Goal: Task Accomplishment & Management: Complete application form

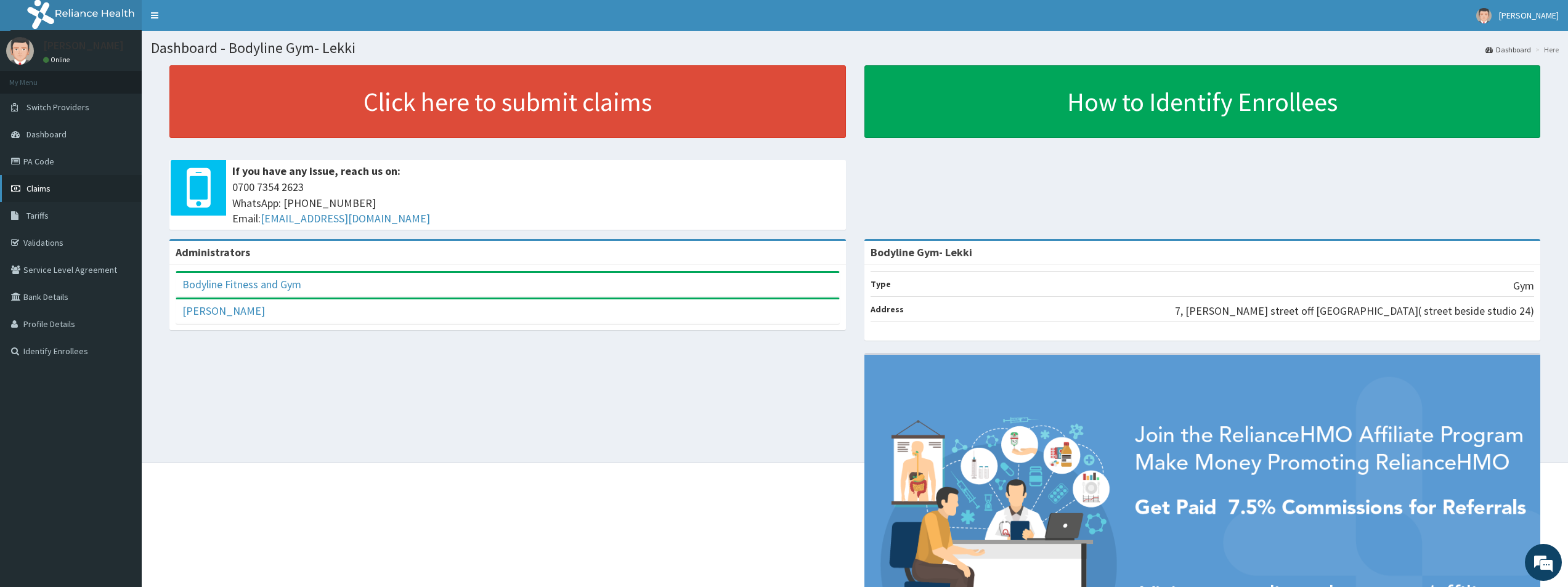
click at [41, 189] on span "Claims" at bounding box center [38, 188] width 24 height 11
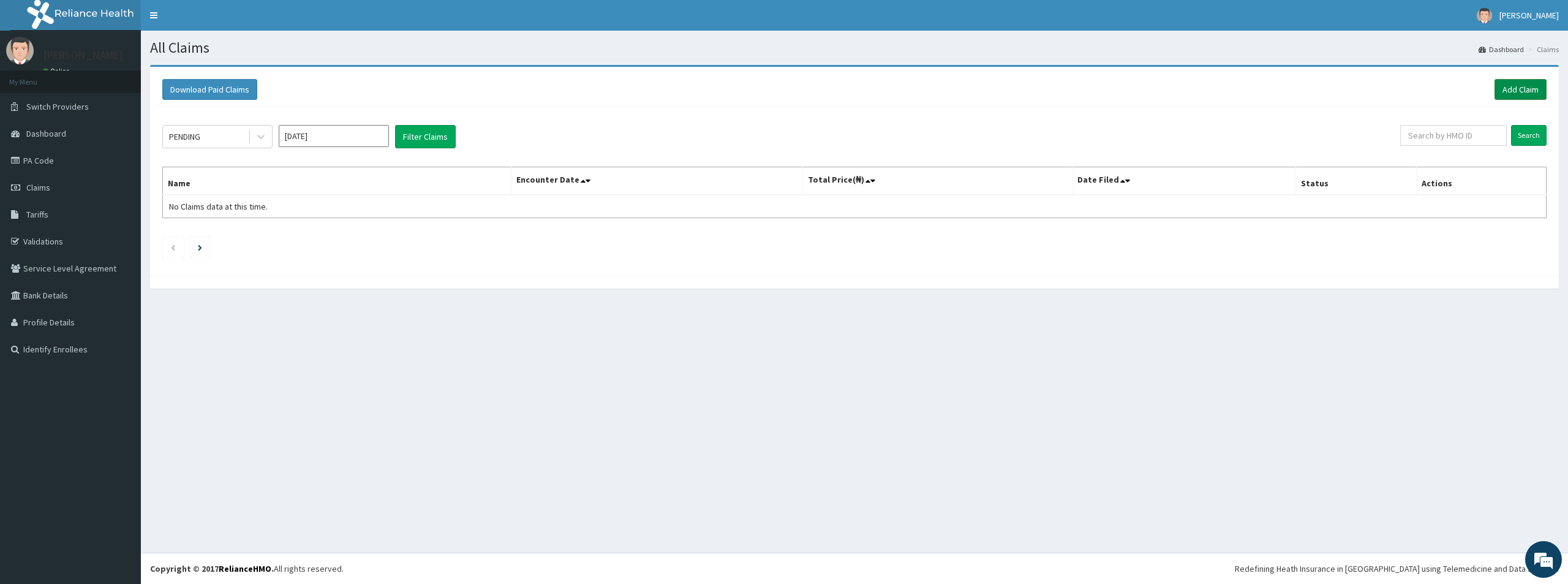
click at [1524, 93] on link "Add Claim" at bounding box center [1521, 90] width 52 height 21
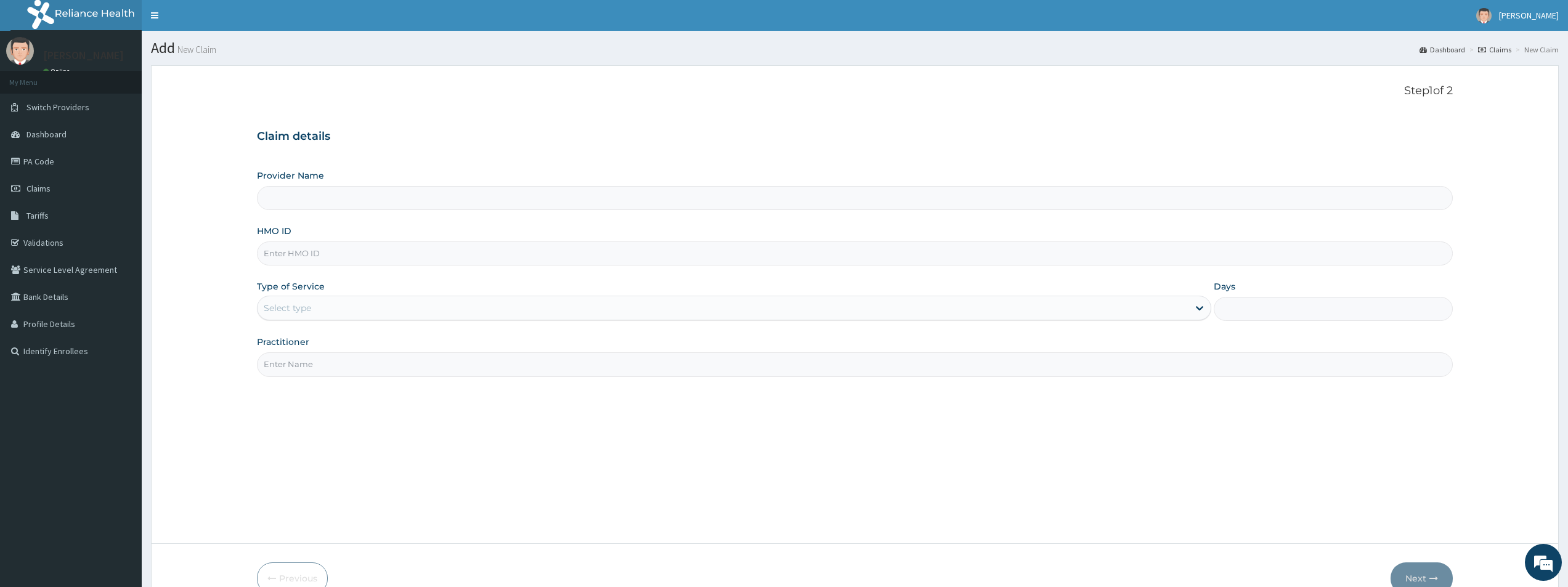
type input "Bodyline Gym- Lekki"
type input "1"
click at [609, 478] on div "Step 1 of 2 Claim details Provider Name Bodyline Gym- Lekki HMO ID Type of Serv…" at bounding box center [854, 305] width 1196 height 441
click at [299, 252] on input "HMO ID" at bounding box center [854, 253] width 1196 height 24
type input "o"
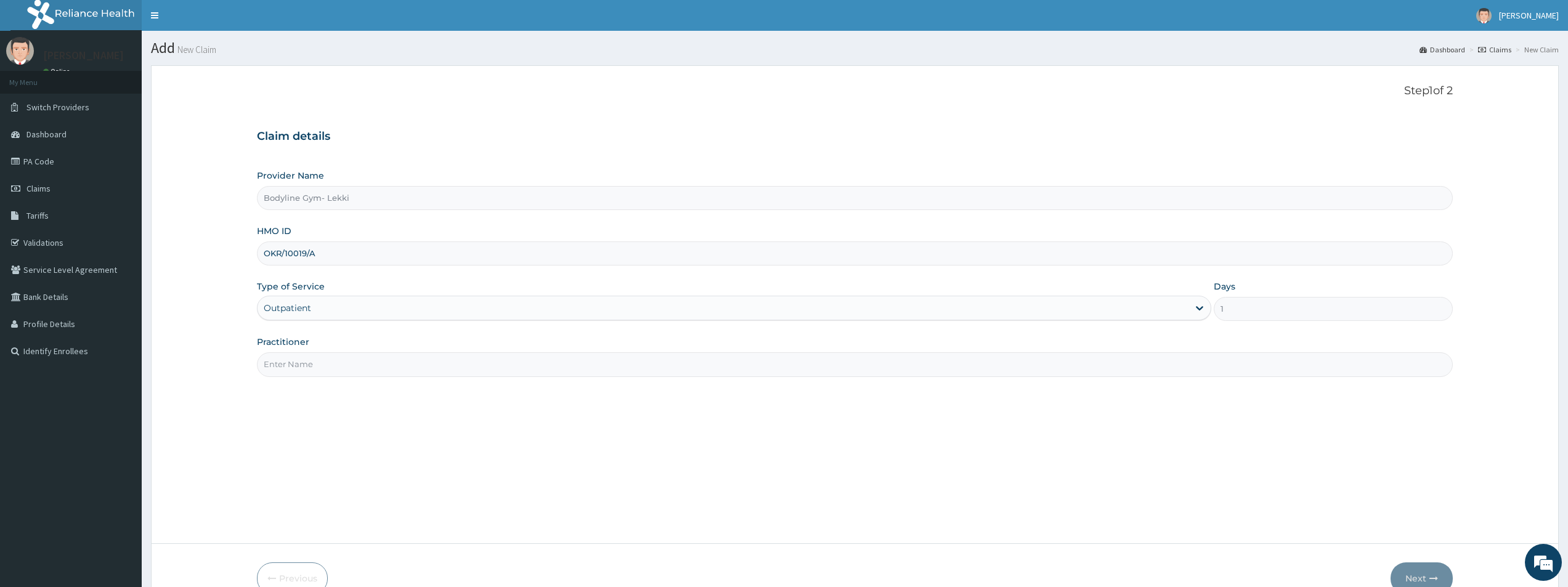
type input "OKR/10019/A"
click at [312, 369] on input "Practitioner" at bounding box center [854, 364] width 1196 height 24
type input "BODYLINE"
click at [1417, 570] on button "Next" at bounding box center [1422, 578] width 62 height 32
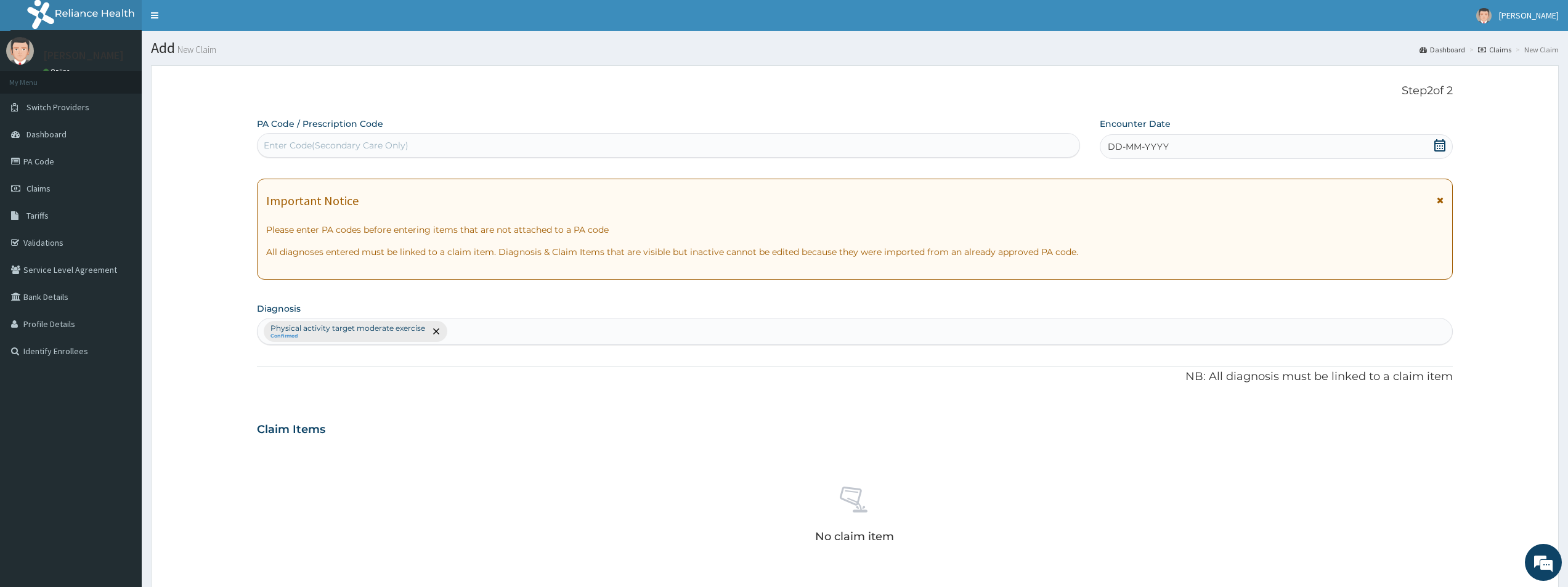
click at [327, 145] on div "Enter Code(Secondary Care Only)" at bounding box center [336, 146] width 145 height 12
type input "PA/2301C4"
click at [1120, 148] on span "DD-MM-YYYY" at bounding box center [1138, 147] width 61 height 12
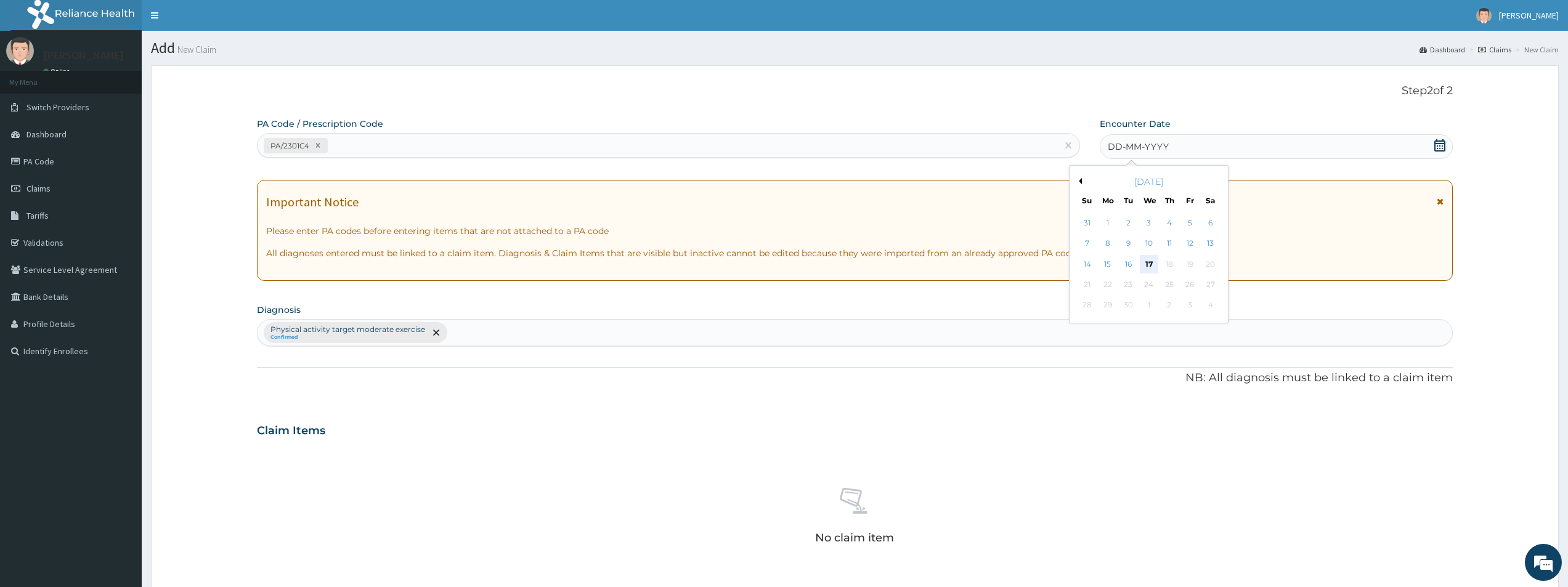
click at [1153, 260] on div "17" at bounding box center [1149, 264] width 19 height 19
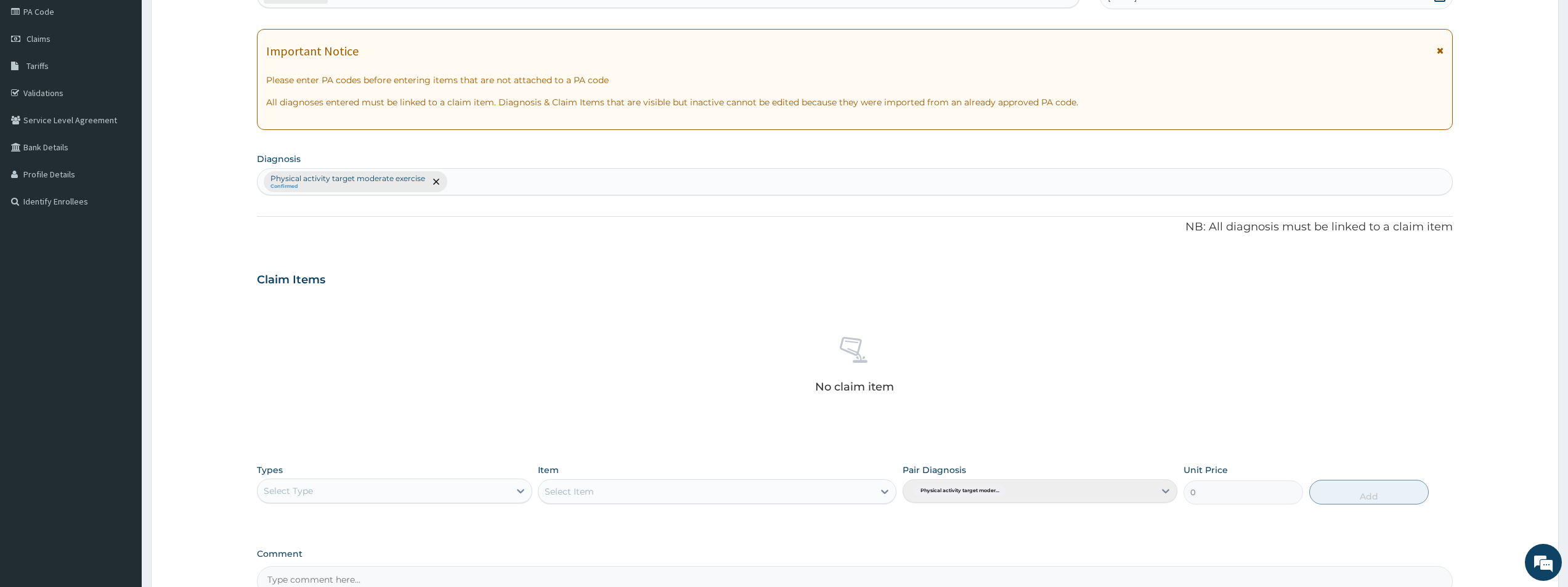
scroll to position [289, 0]
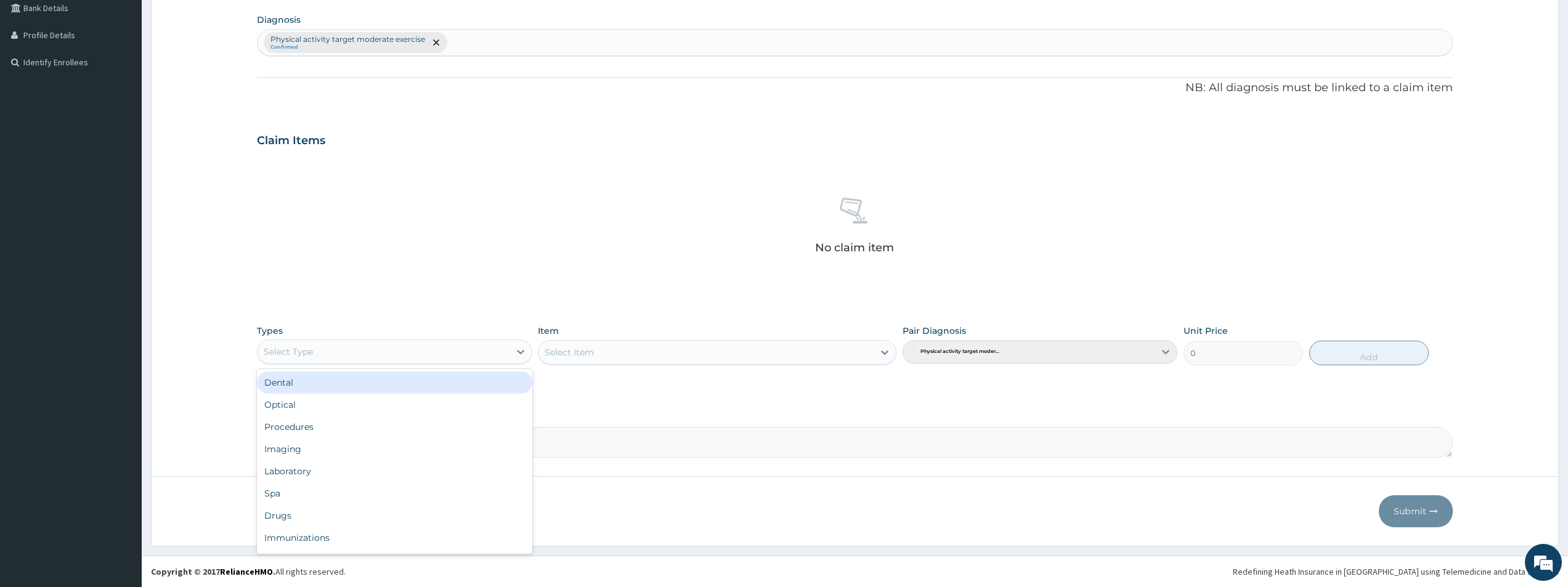
drag, startPoint x: 515, startPoint y: 353, endPoint x: 472, endPoint y: 372, distance: 47.0
click at [514, 355] on icon at bounding box center [520, 352] width 12 height 12
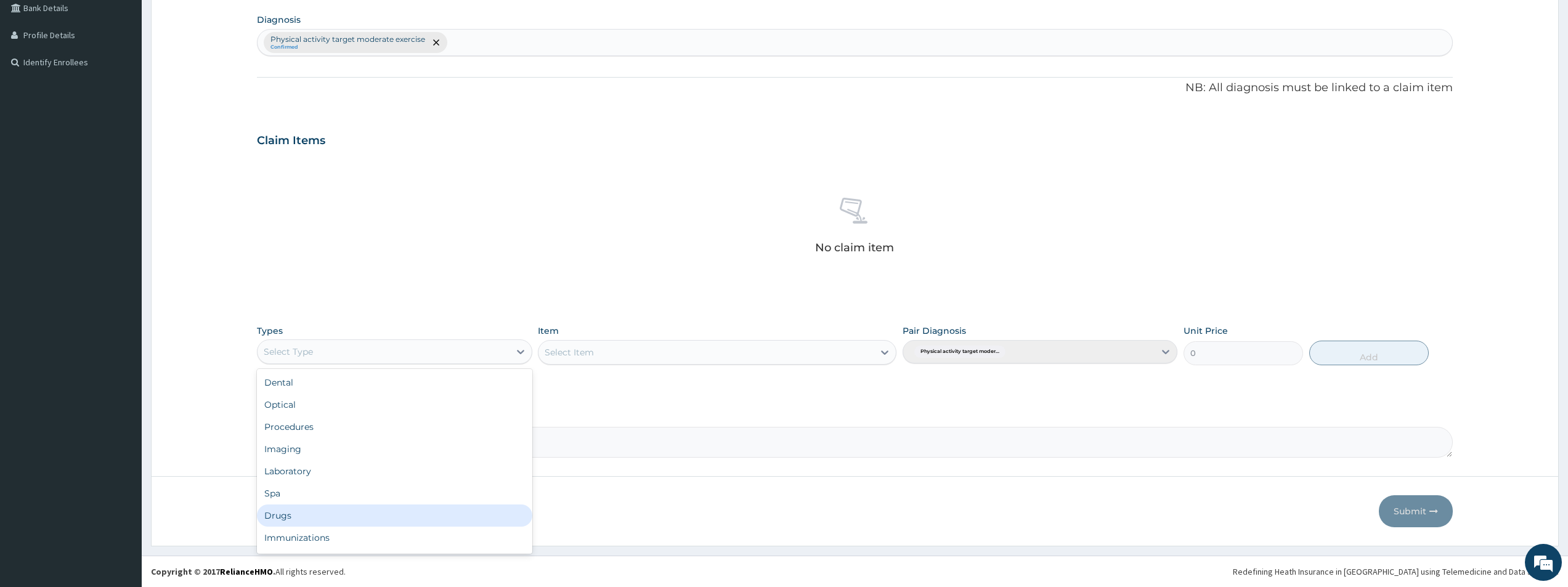
scroll to position [42, 0]
drag, startPoint x: 381, startPoint y: 536, endPoint x: 488, endPoint y: 477, distance: 122.2
click at [385, 535] on div "Gym" at bounding box center [394, 540] width 275 height 22
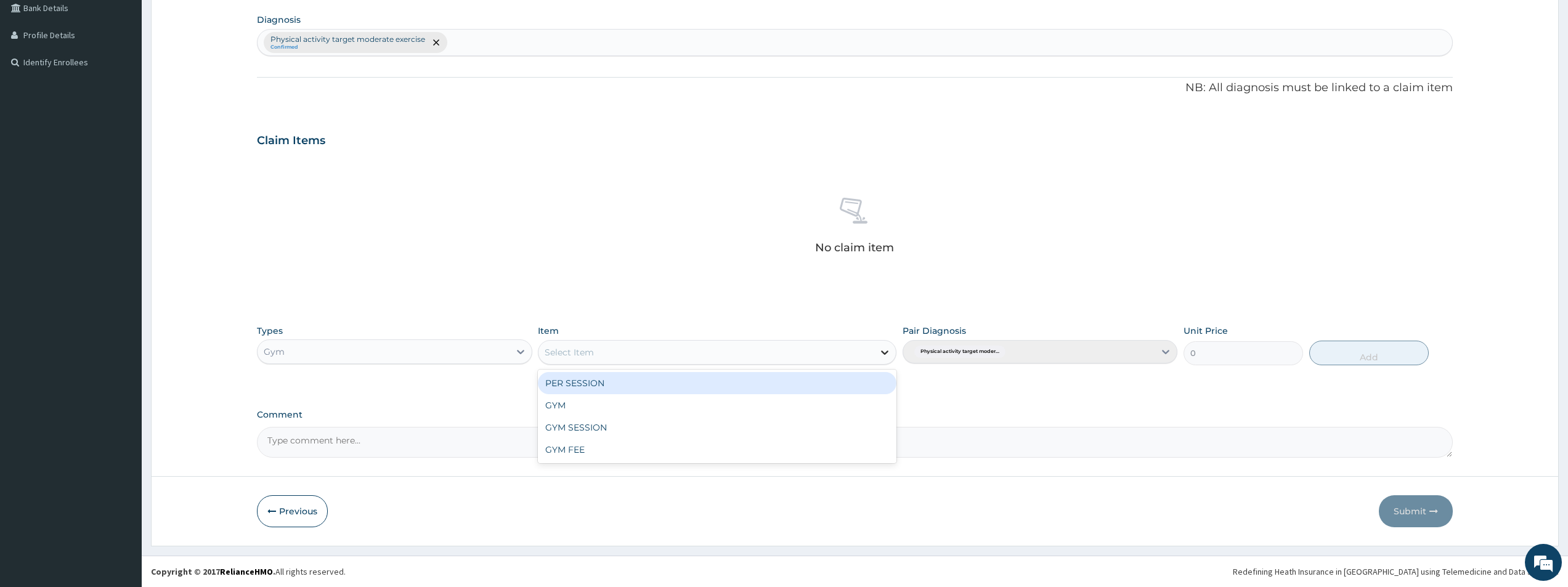
click at [885, 350] on icon at bounding box center [885, 352] width 12 height 12
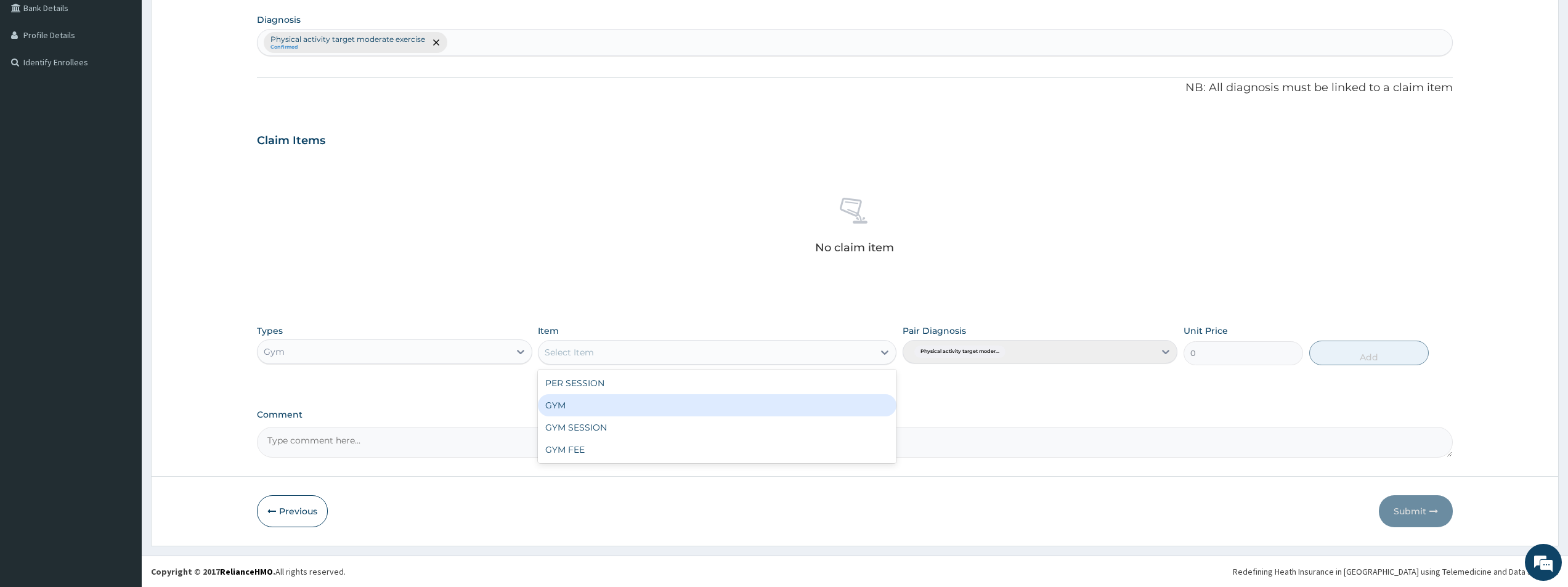
drag, startPoint x: 656, startPoint y: 400, endPoint x: 766, endPoint y: 401, distance: 110.0
click at [670, 400] on div "GYM" at bounding box center [717, 406] width 359 height 22
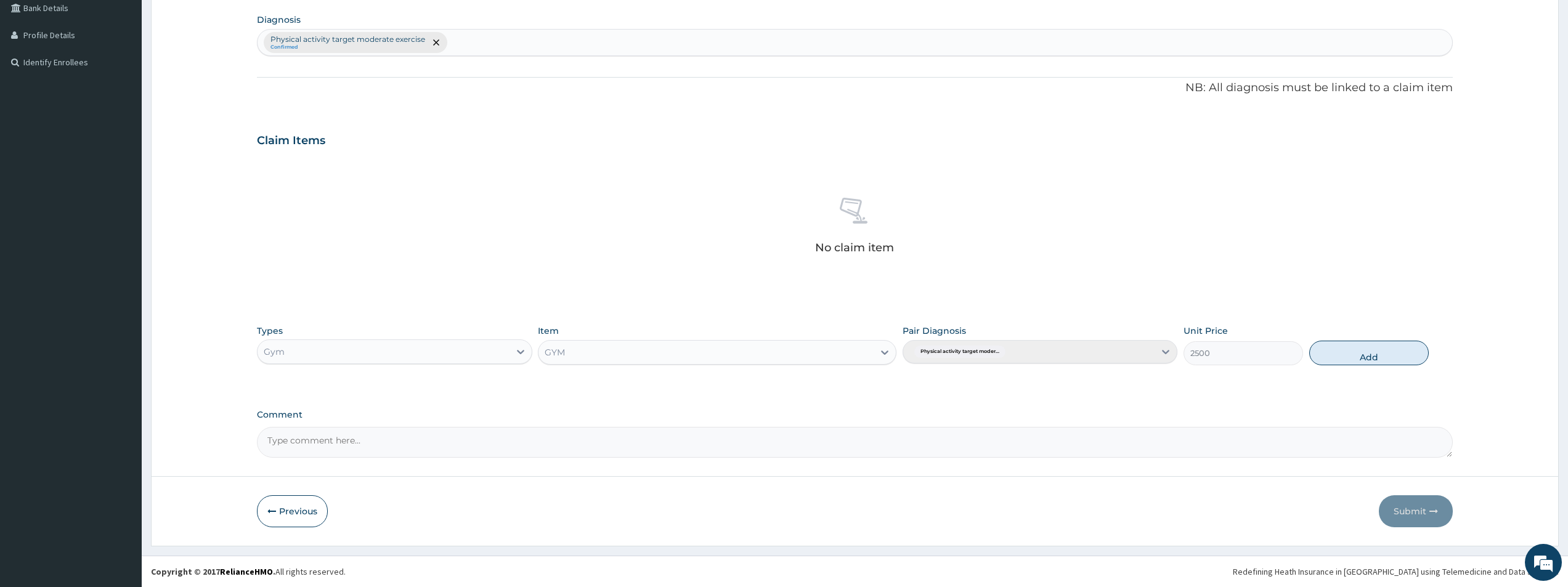
drag, startPoint x: 1327, startPoint y: 356, endPoint x: 1356, endPoint y: 391, distance: 45.5
click at [1329, 362] on button "Add" at bounding box center [1369, 353] width 120 height 25
type input "0"
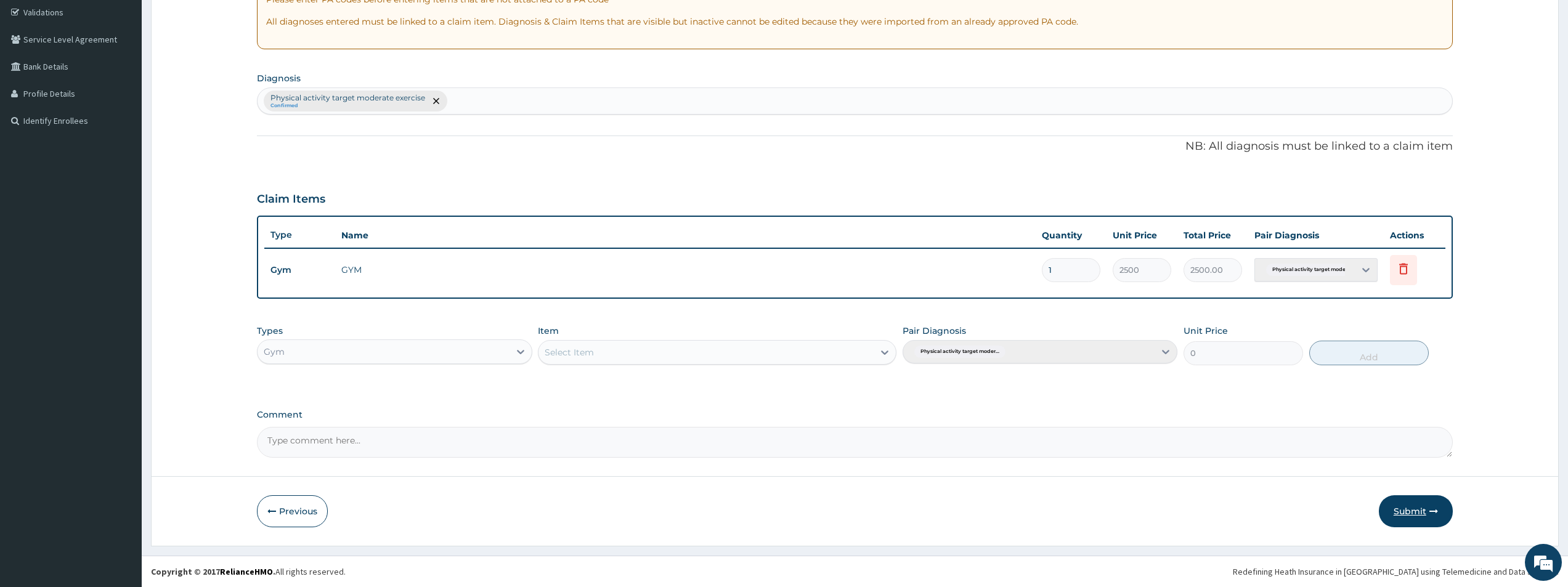
click at [1401, 508] on button "Submit" at bounding box center [1416, 512] width 74 height 32
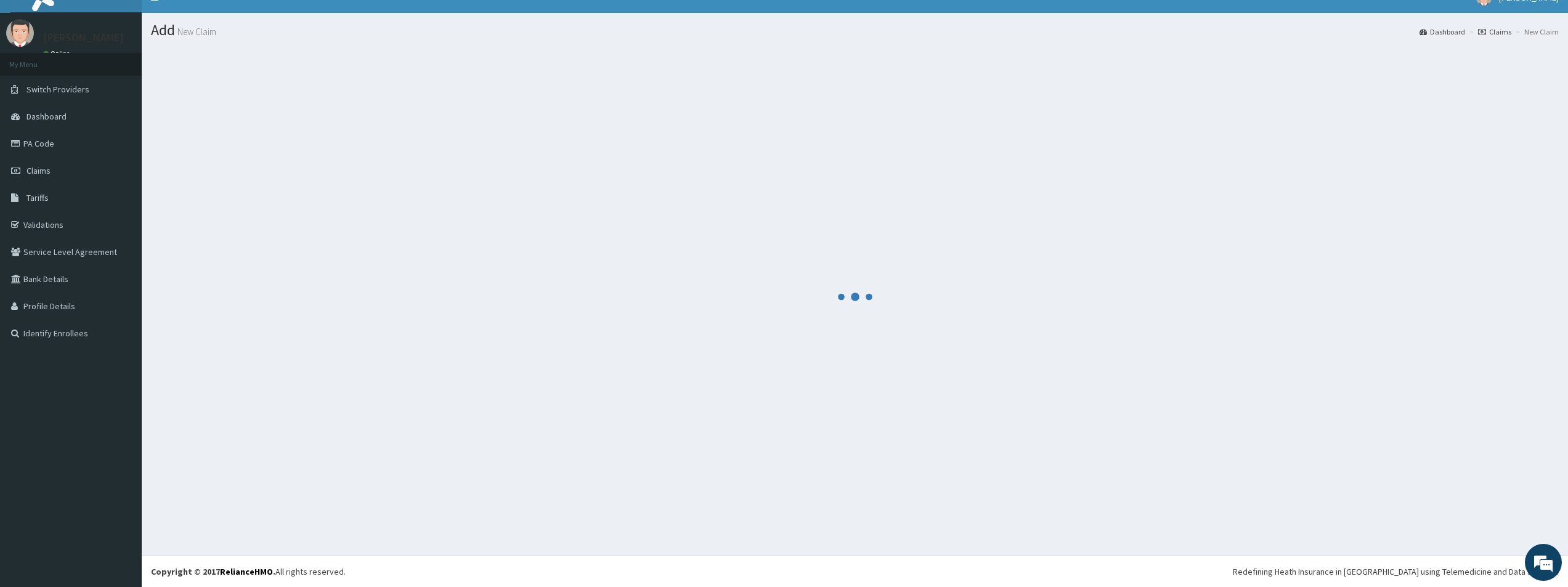
scroll to position [18, 0]
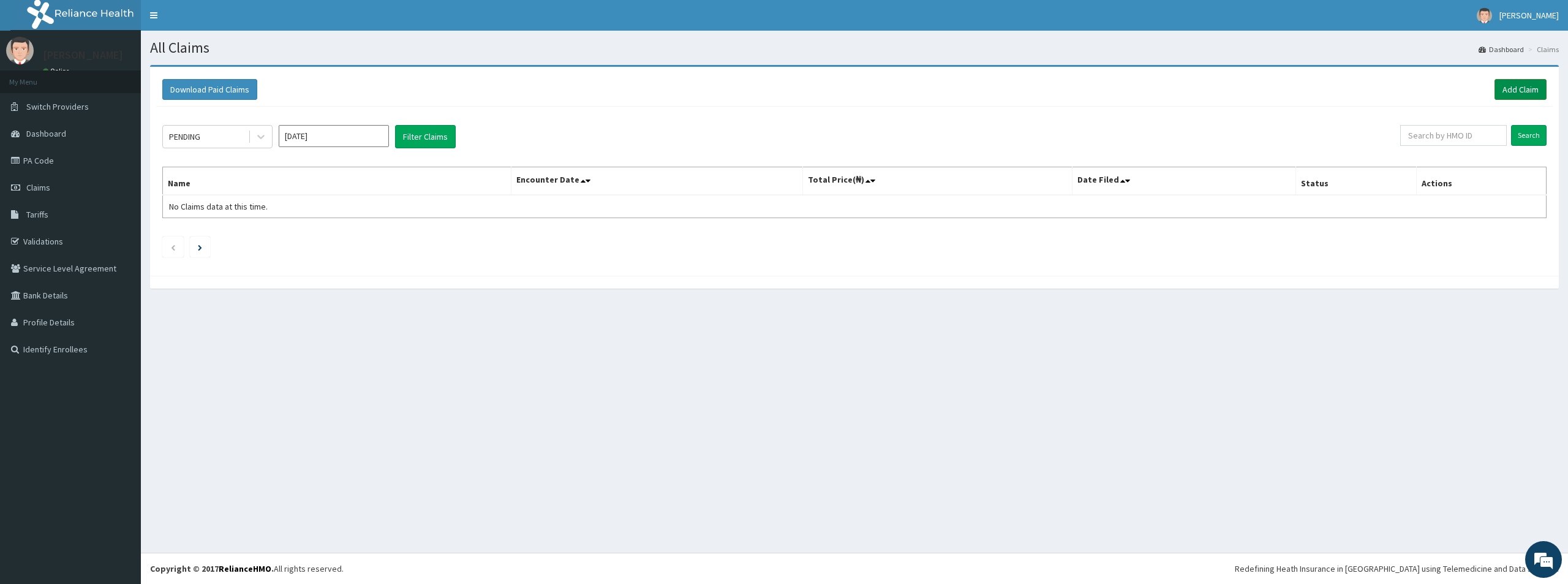
click at [1513, 88] on link "Add Claim" at bounding box center [1521, 90] width 52 height 21
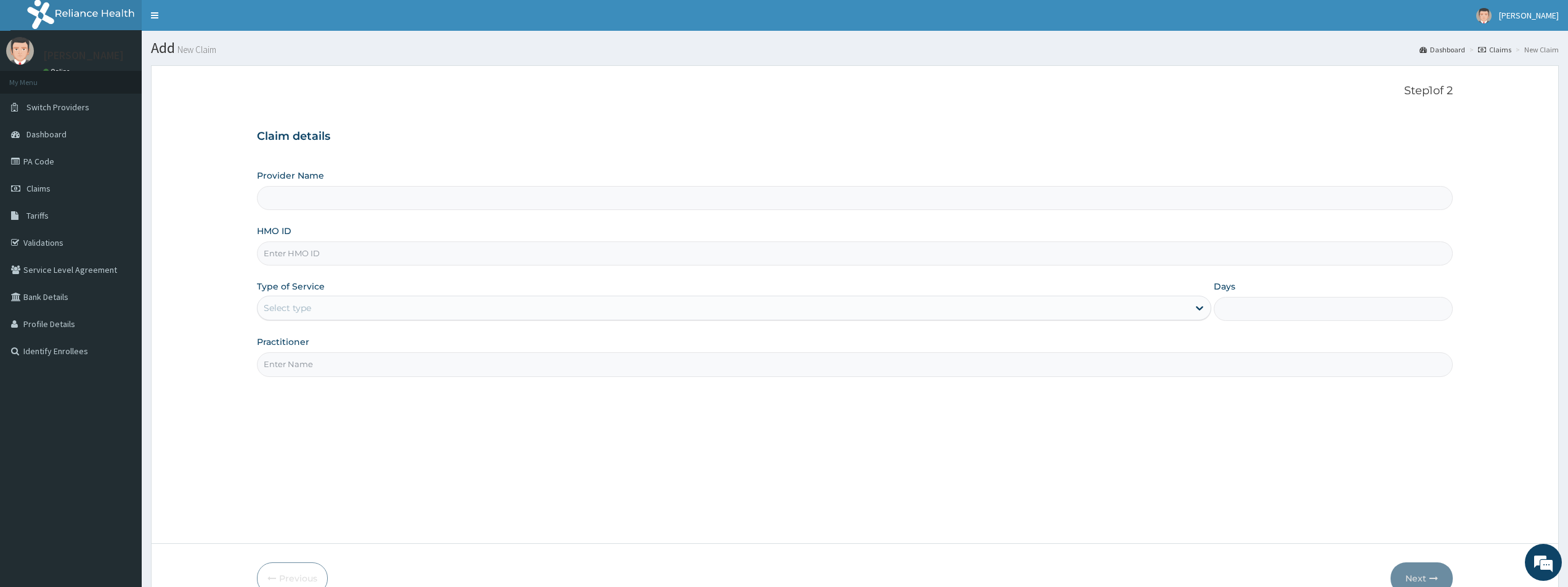
type input "Bodyline Gym- Lekki"
type input "1"
click at [295, 256] on input "HMO ID" at bounding box center [854, 253] width 1196 height 24
type input "TLR/10011/A"
click at [306, 370] on input "Practitioner" at bounding box center [854, 364] width 1196 height 24
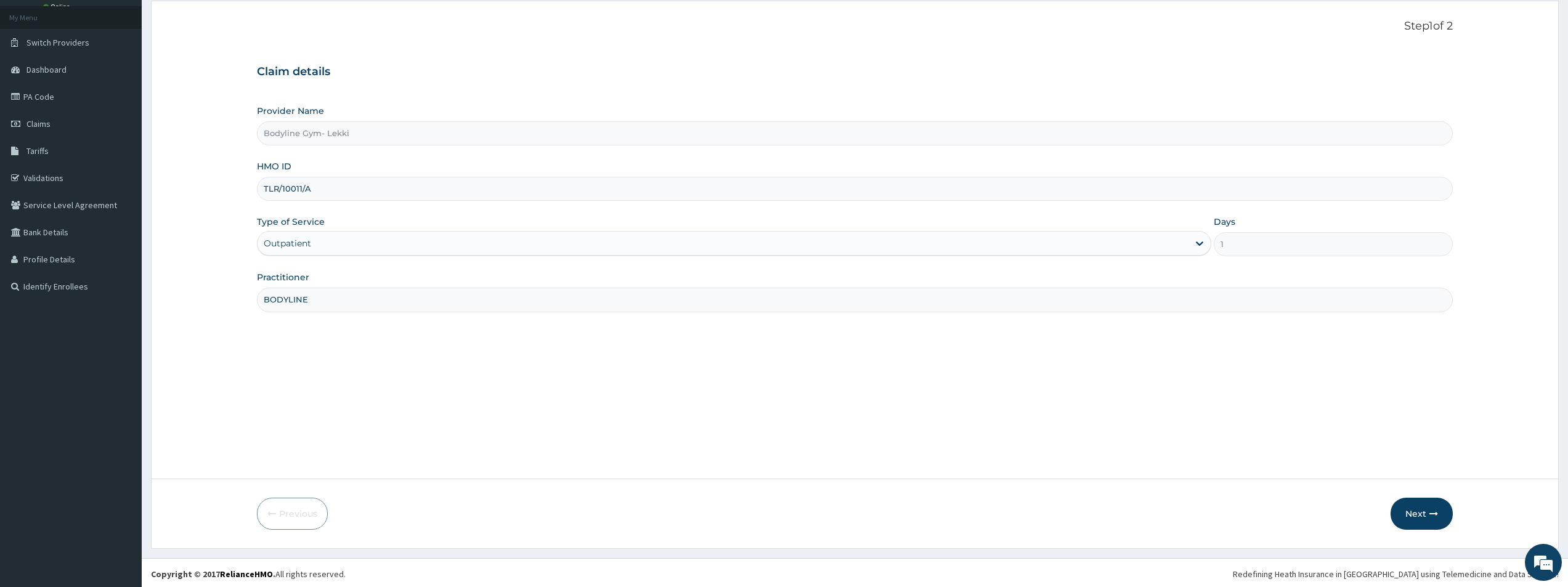
scroll to position [67, 0]
type input "BODYLINE"
click at [1420, 513] on button "Next" at bounding box center [1422, 512] width 62 height 32
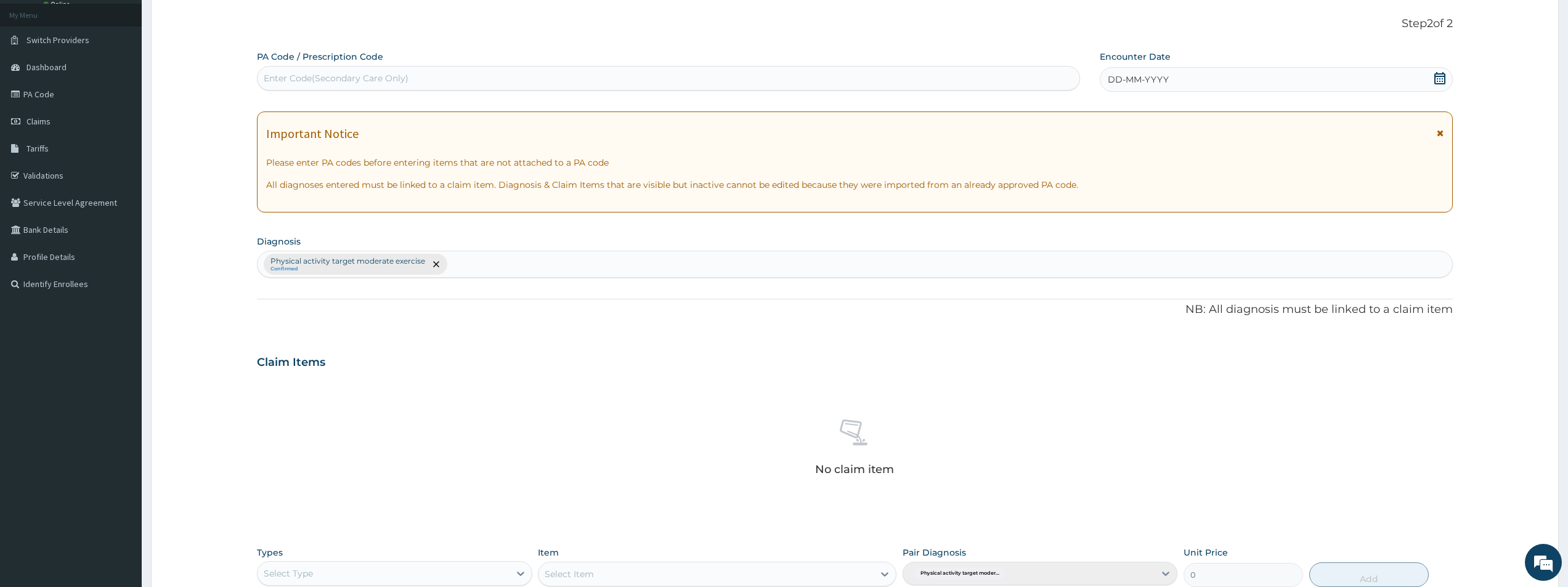
click at [305, 81] on div "Enter Code(Secondary Care Only)" at bounding box center [336, 78] width 145 height 12
type input "PA/7193B6"
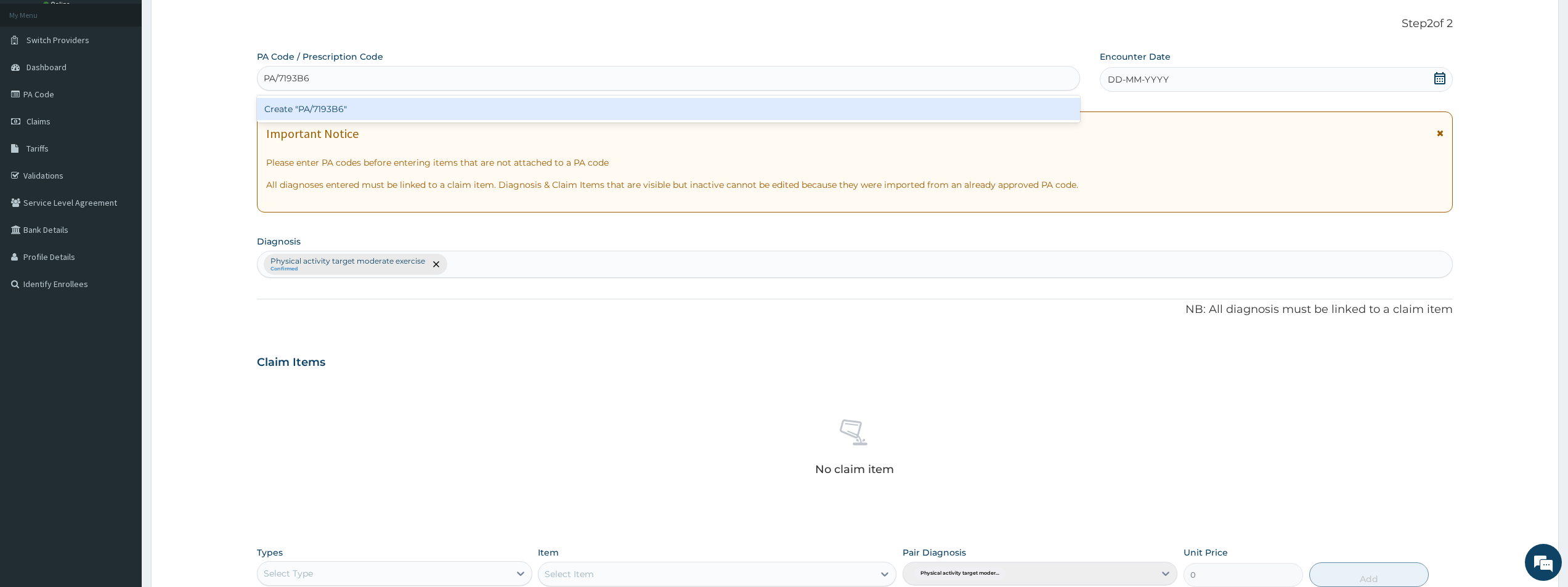
click at [315, 112] on div "Create "PA/7193B6"" at bounding box center [669, 109] width 824 height 22
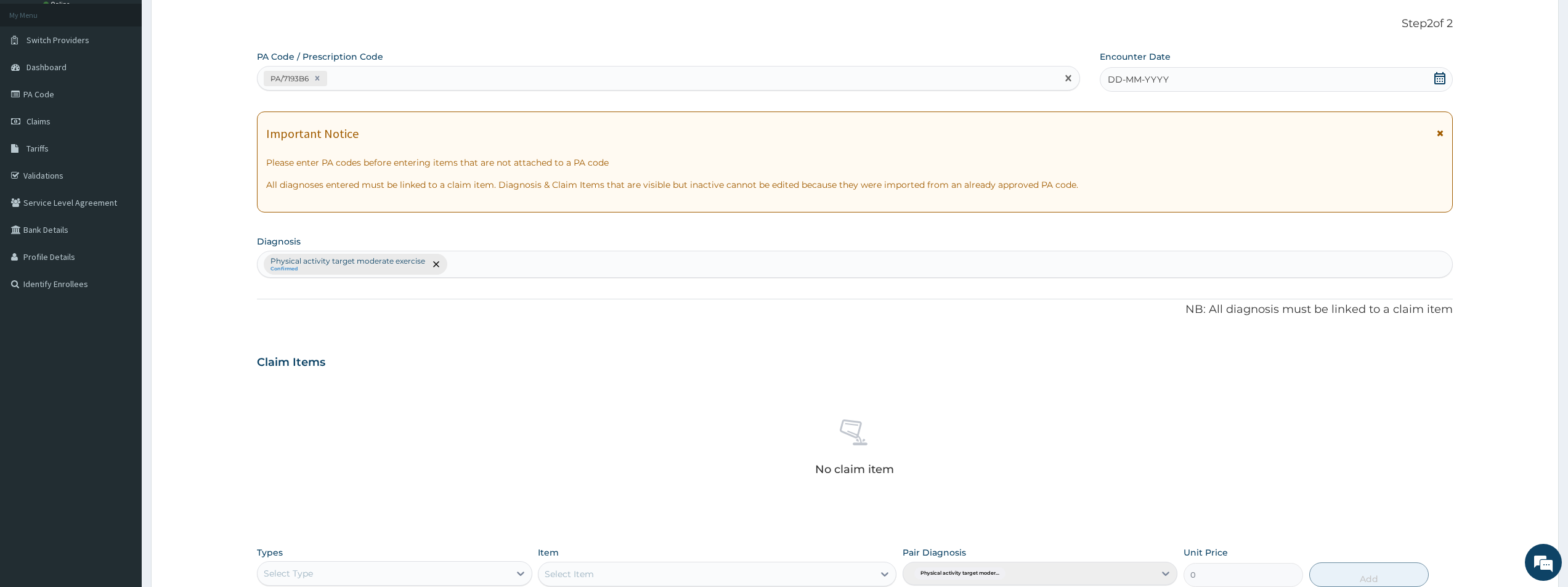
click at [1117, 77] on span "DD-MM-YYYY" at bounding box center [1138, 80] width 61 height 12
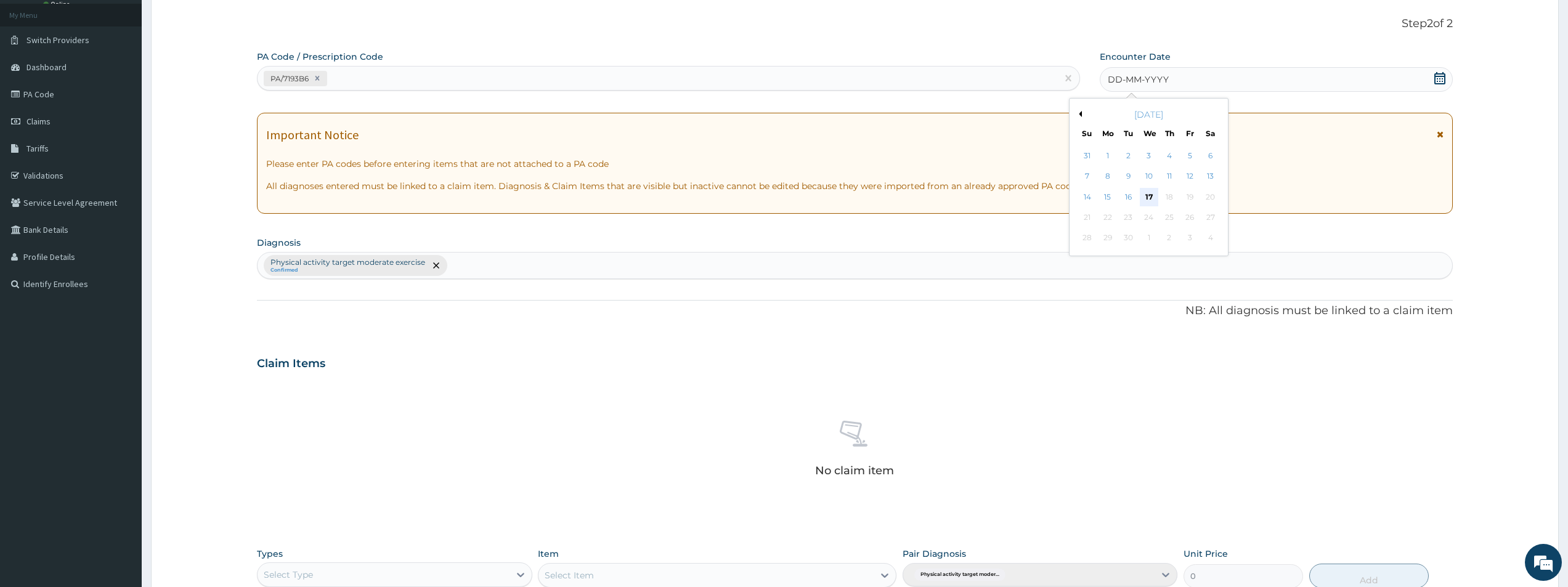
click at [1147, 196] on div "17" at bounding box center [1149, 197] width 19 height 19
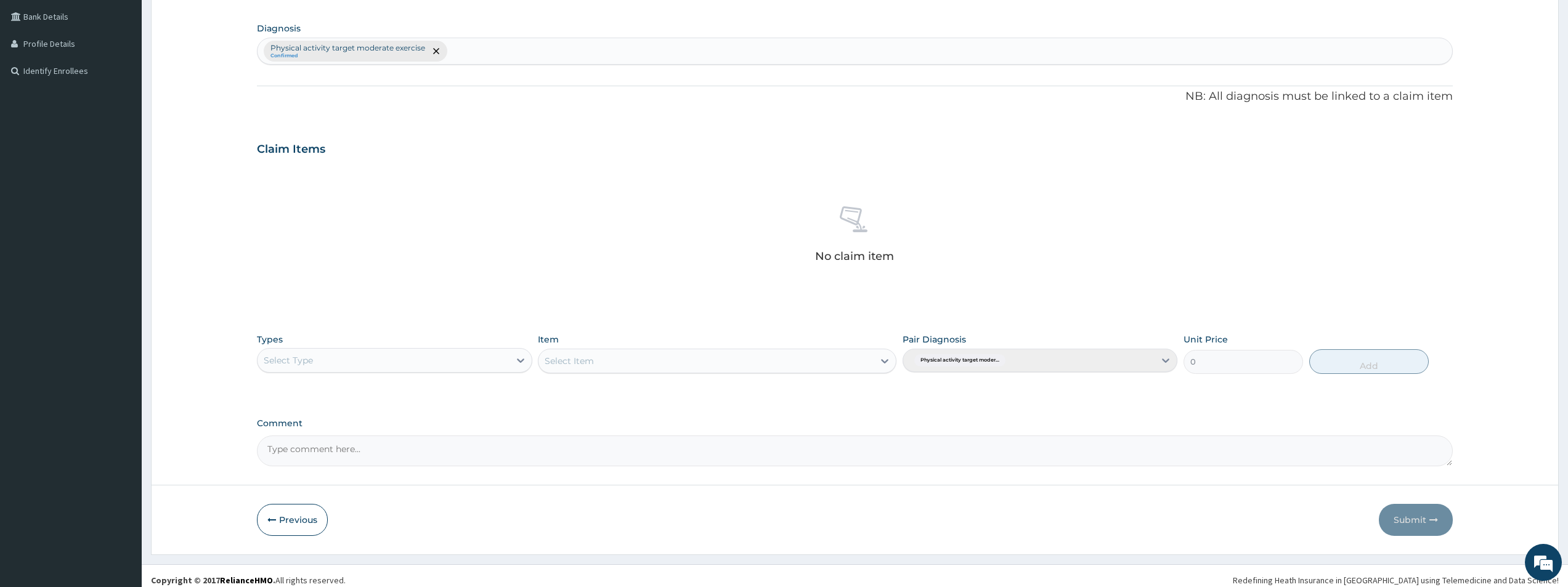
scroll to position [289, 0]
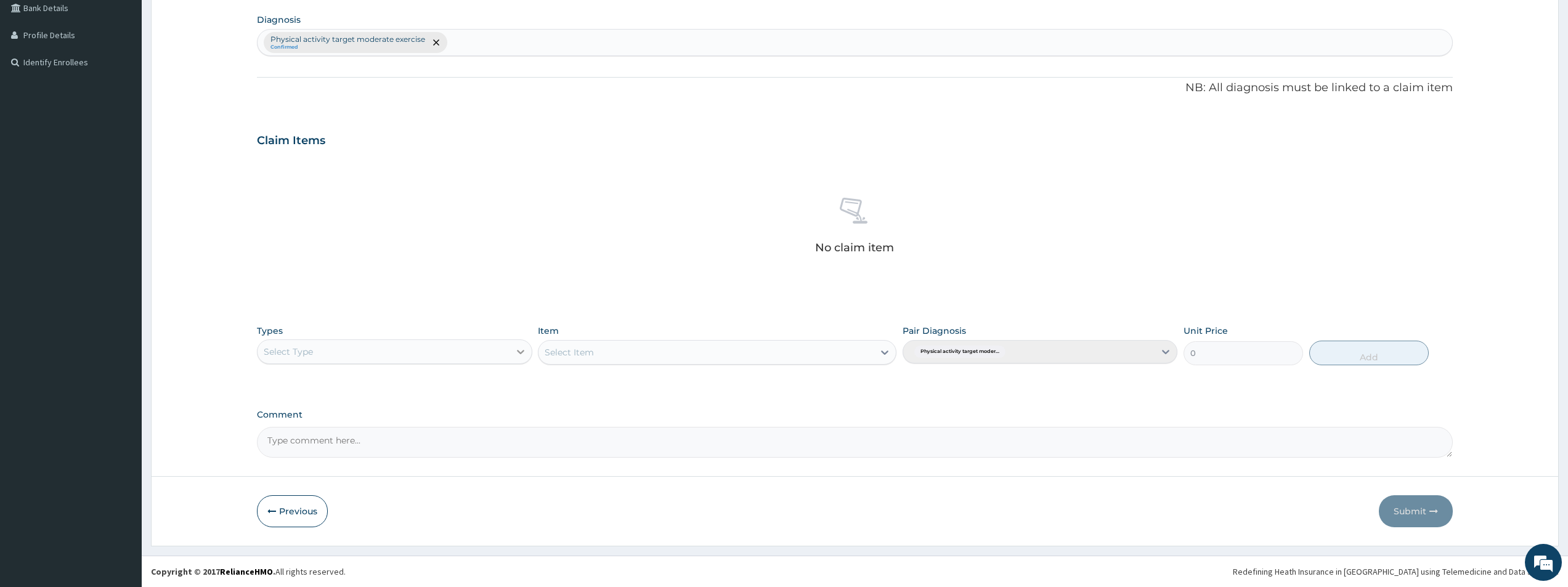
click at [517, 354] on icon at bounding box center [520, 352] width 12 height 12
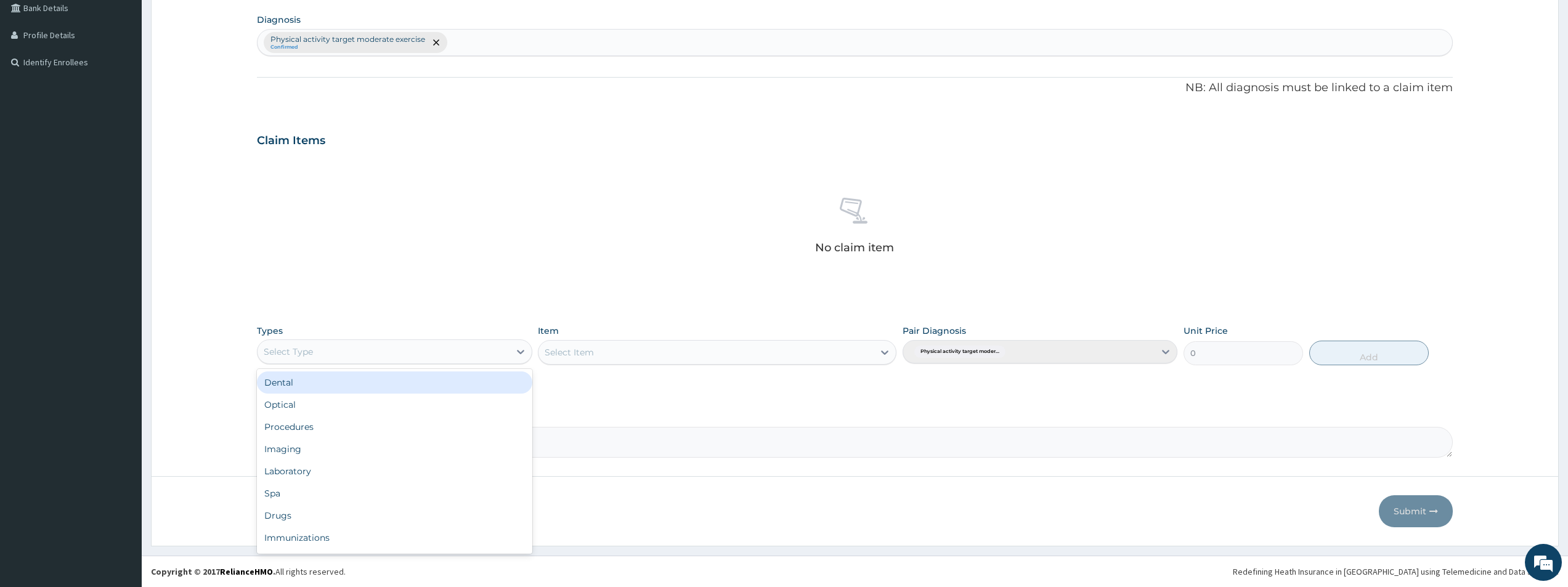
scroll to position [42, 0]
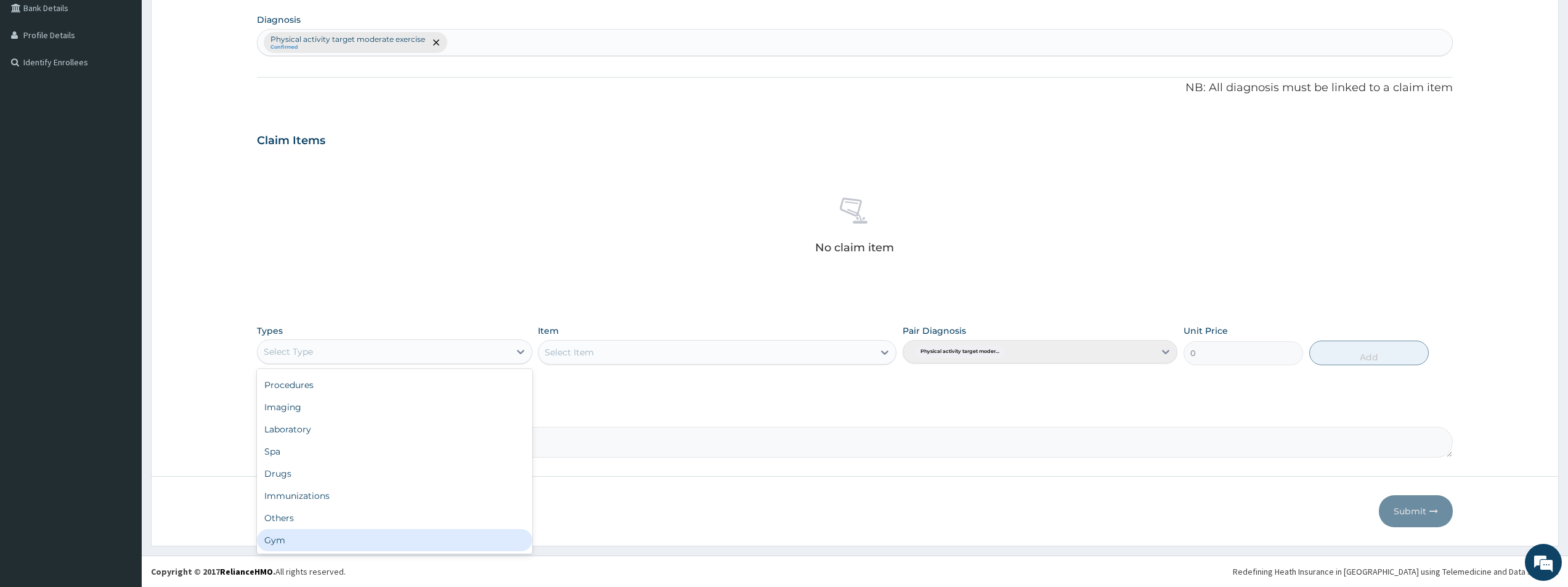
drag, startPoint x: 369, startPoint y: 537, endPoint x: 395, endPoint y: 531, distance: 26.7
click at [377, 536] on div "Gym" at bounding box center [394, 540] width 275 height 22
click at [882, 350] on div "Select Item" at bounding box center [717, 352] width 359 height 25
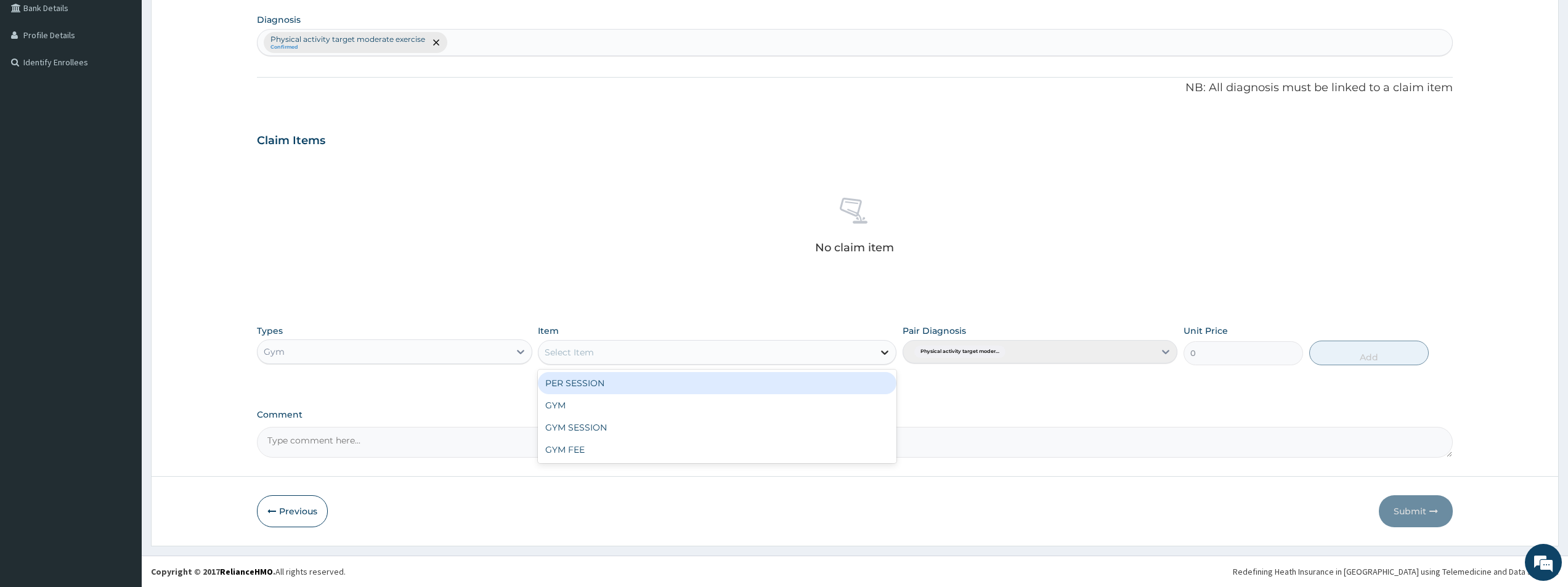
click at [888, 353] on icon at bounding box center [885, 352] width 12 height 12
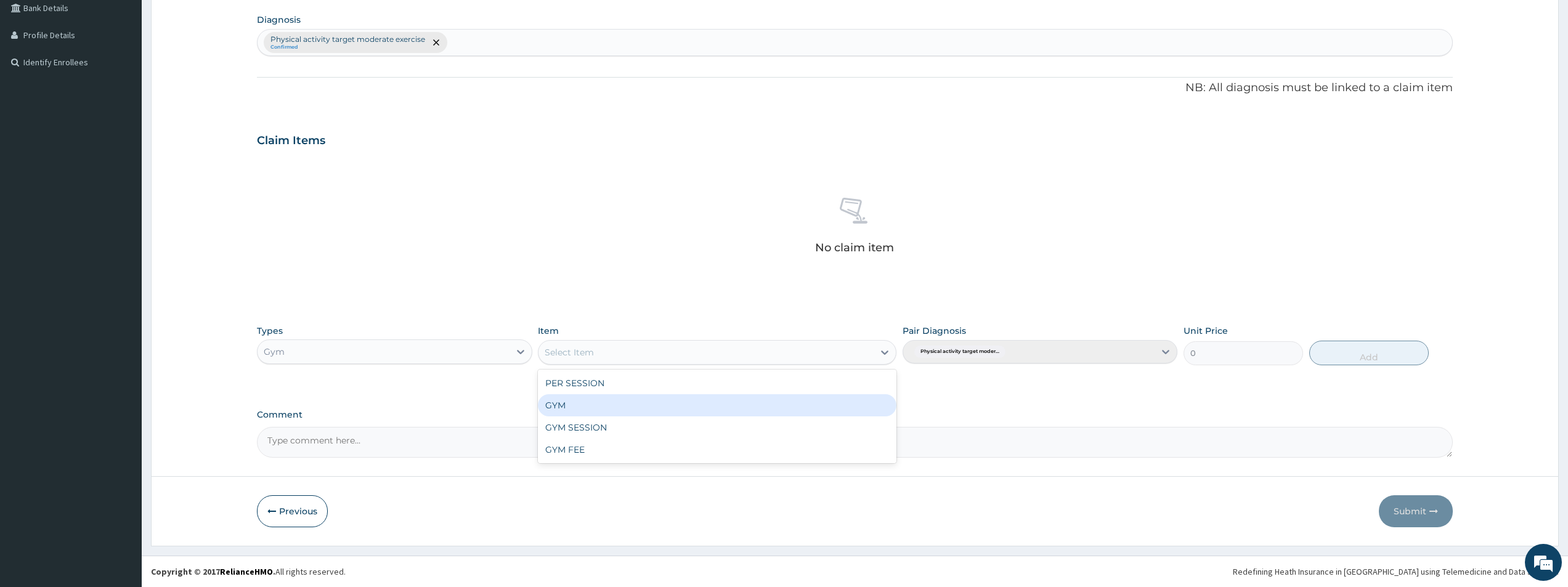
click at [627, 406] on div "GYM" at bounding box center [717, 406] width 359 height 22
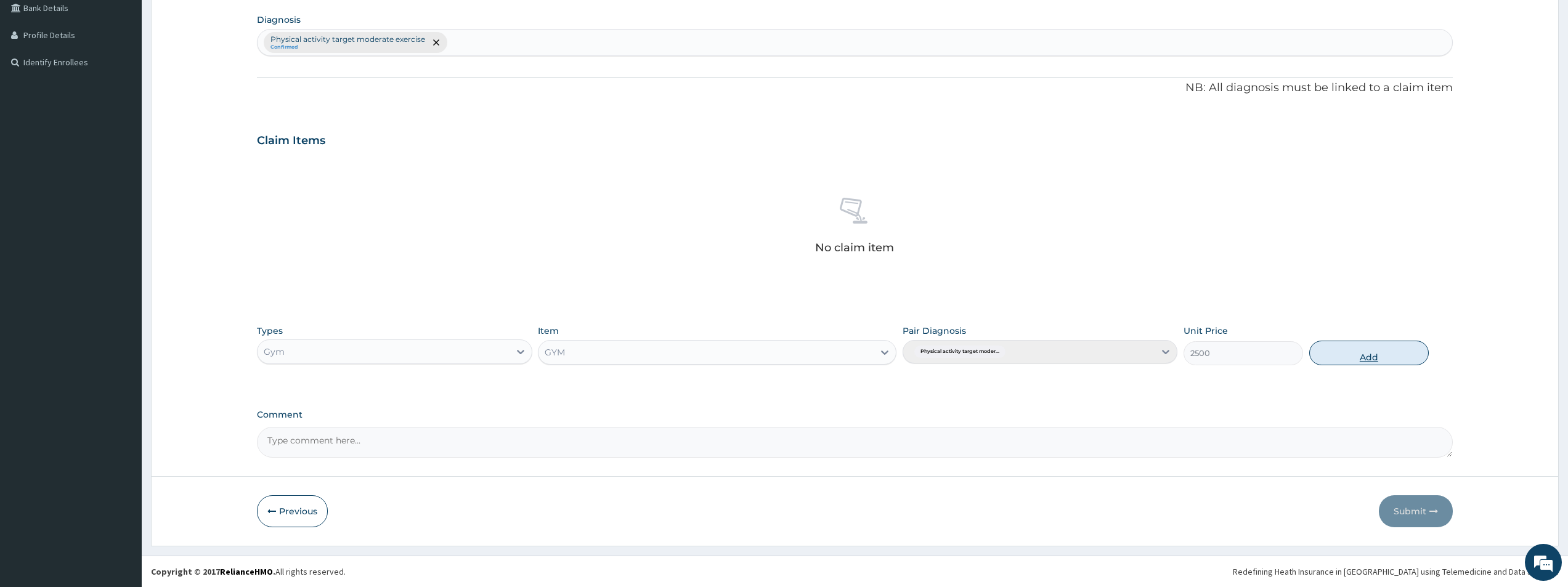
click at [1366, 358] on button "Add" at bounding box center [1369, 353] width 120 height 25
type input "0"
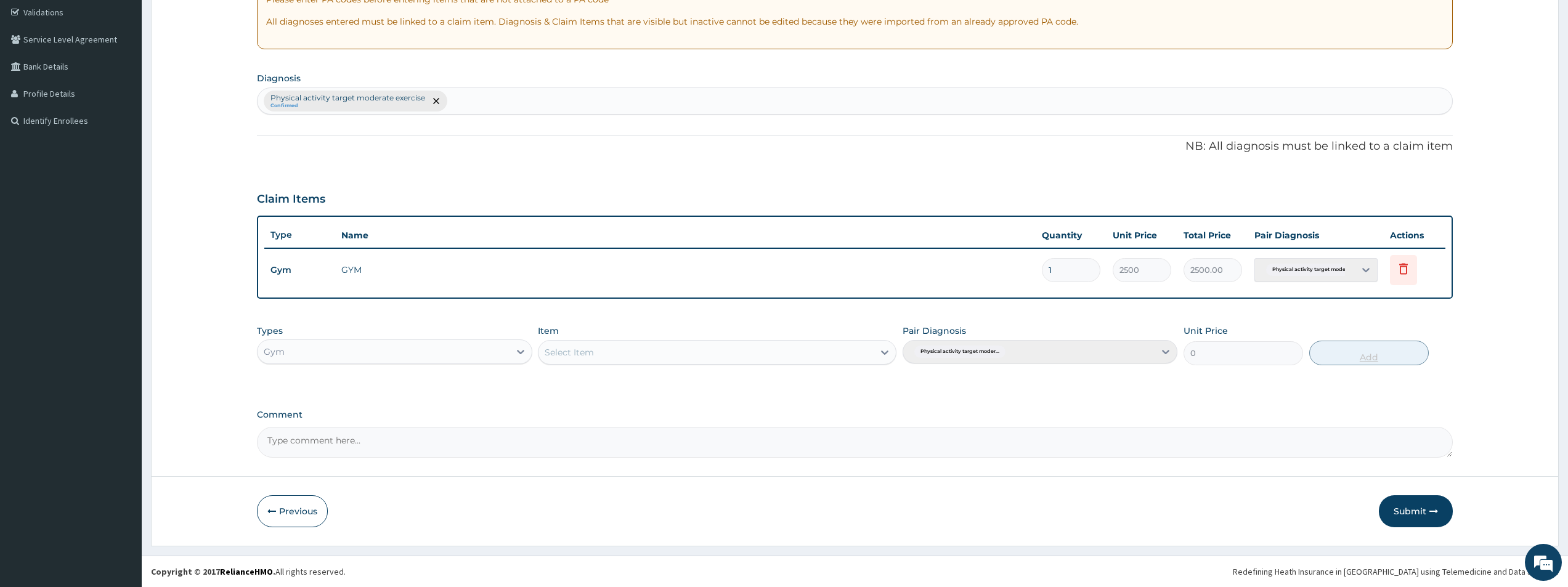
scroll to position [230, 0]
click at [1412, 517] on button "Submit" at bounding box center [1416, 512] width 74 height 32
